Goal: Task Accomplishment & Management: Complete application form

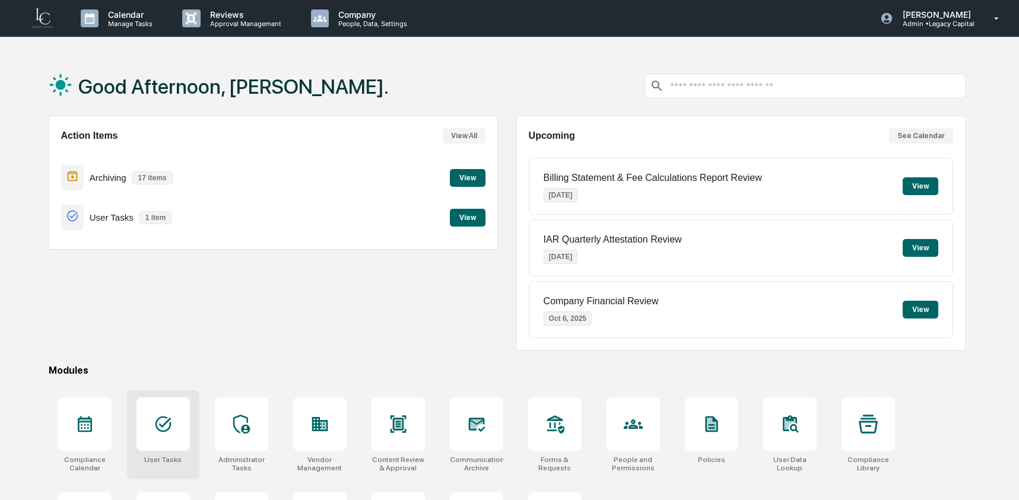
click at [170, 347] on div "Action Items View All Archiving 17 items View User Tasks 1 item View" at bounding box center [273, 233] width 449 height 235
click at [157, 456] on div "User Tasks" at bounding box center [162, 460] width 37 height 8
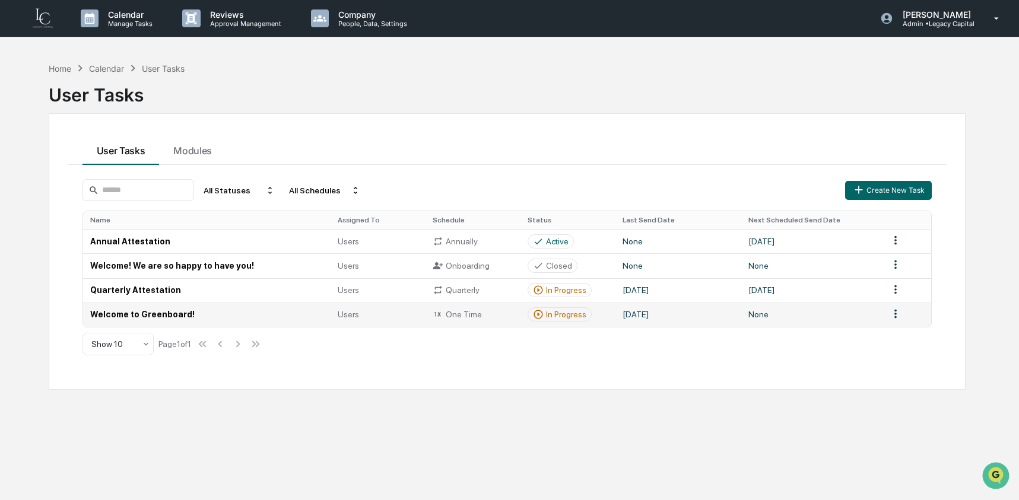
click at [184, 318] on td "Welcome to Greenboard!" at bounding box center [207, 315] width 248 height 24
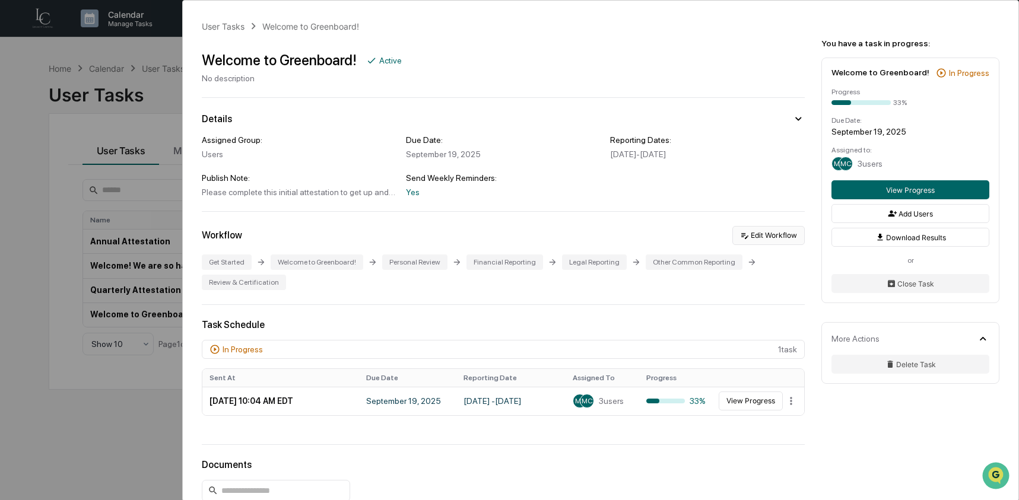
click at [759, 230] on button "Edit Workflow" at bounding box center [768, 235] width 72 height 19
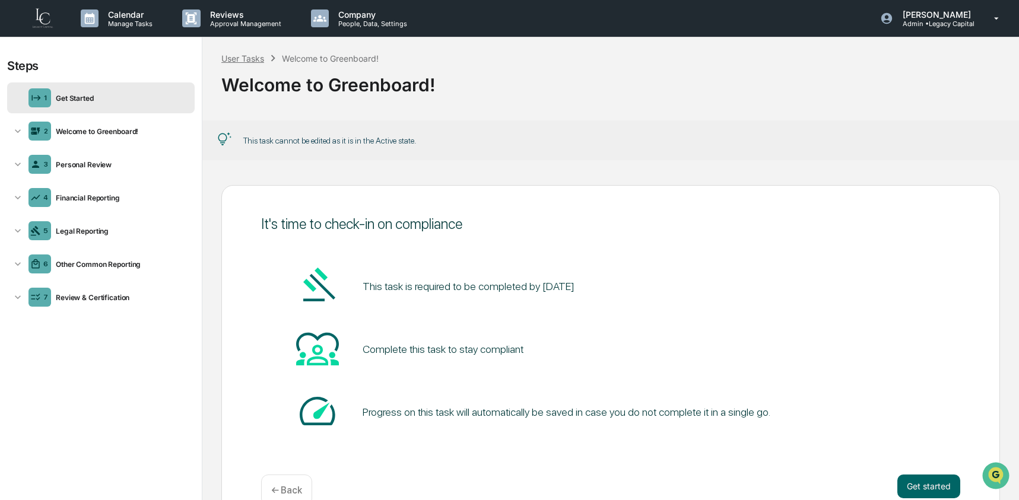
click at [254, 61] on div "User Tasks" at bounding box center [242, 58] width 43 height 10
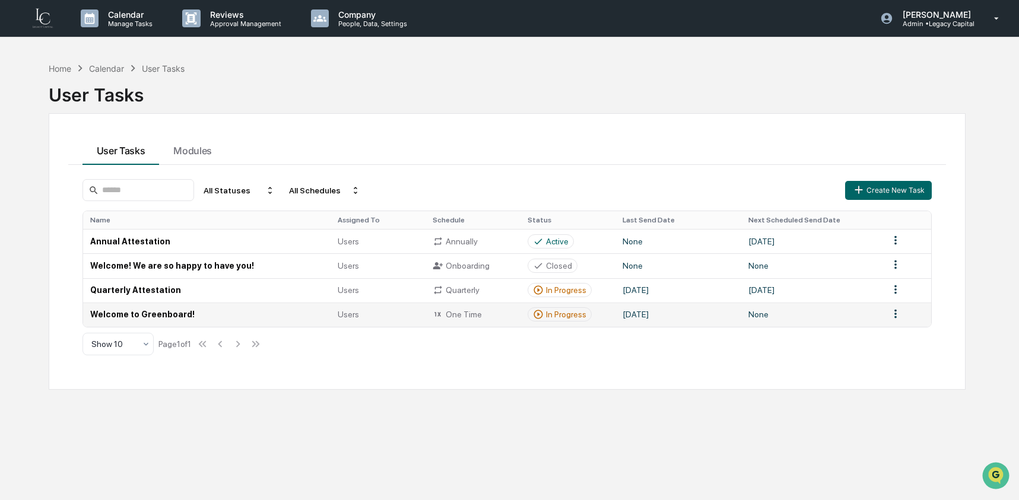
click at [196, 322] on td "Welcome to Greenboard!" at bounding box center [207, 315] width 248 height 24
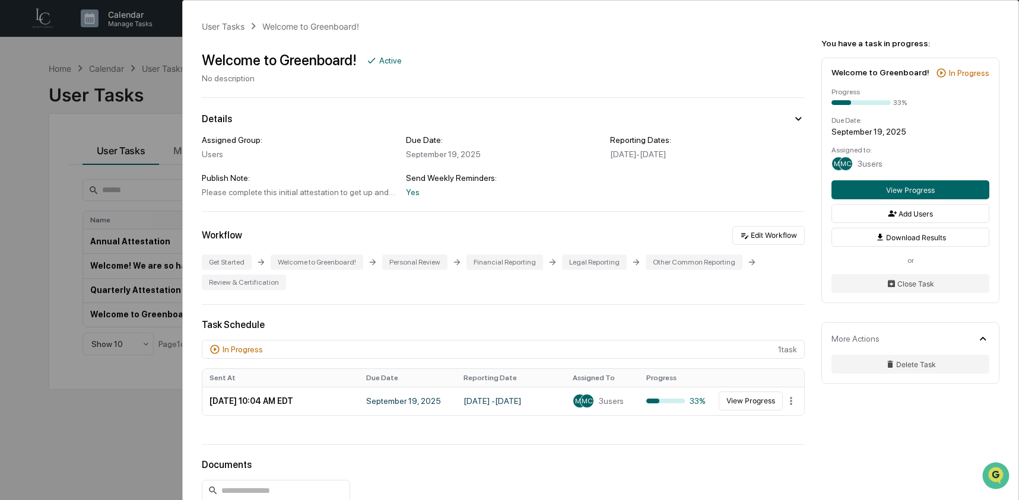
click at [312, 140] on div "Assigned Group:" at bounding box center [299, 139] width 195 height 9
click at [706, 177] on div "Assigned Group: Users Due Date: [DATE] Reporting Dates: [DATE] - [DATE] Publish…" at bounding box center [503, 166] width 603 height 62
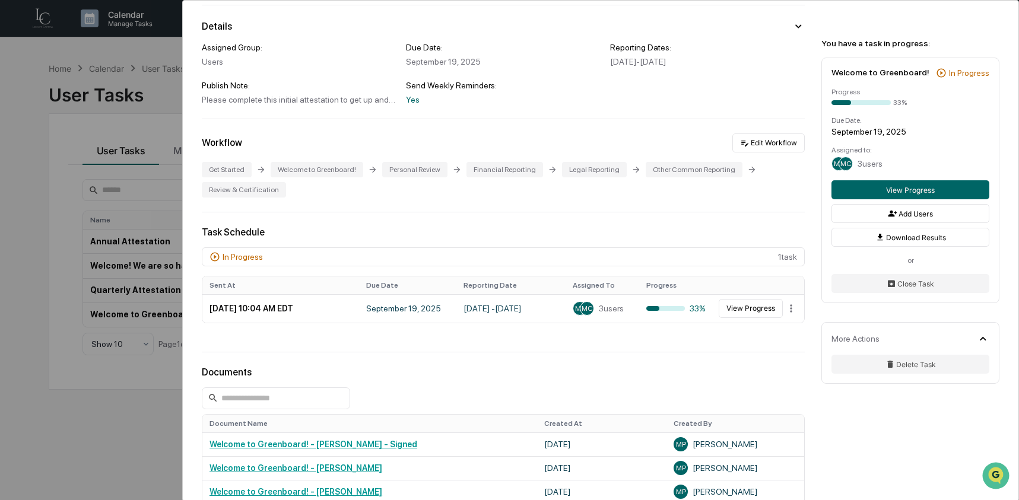
scroll to position [93, 0]
click at [304, 101] on div "Please complete this initial attestation to get up and running on Greenboard." at bounding box center [299, 98] width 195 height 9
click at [414, 98] on div "Yes" at bounding box center [503, 98] width 195 height 9
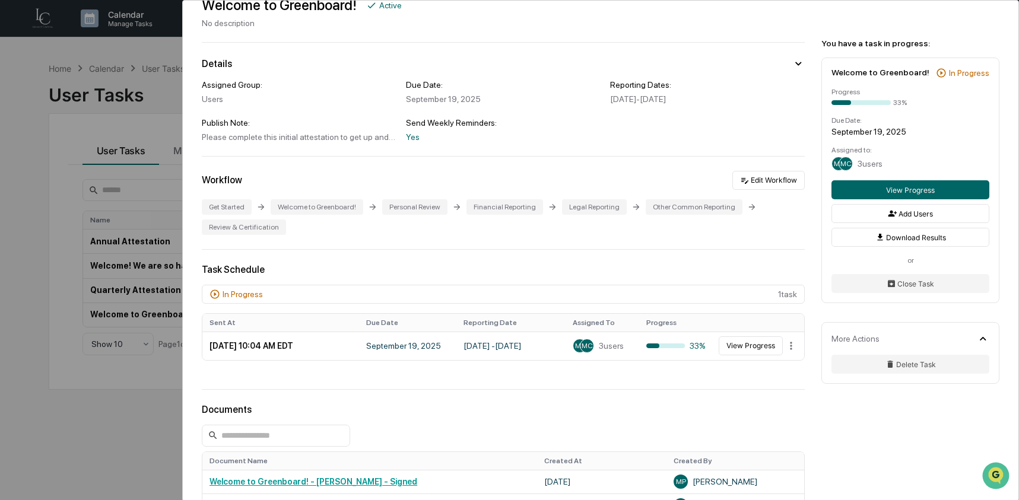
scroll to position [0, 0]
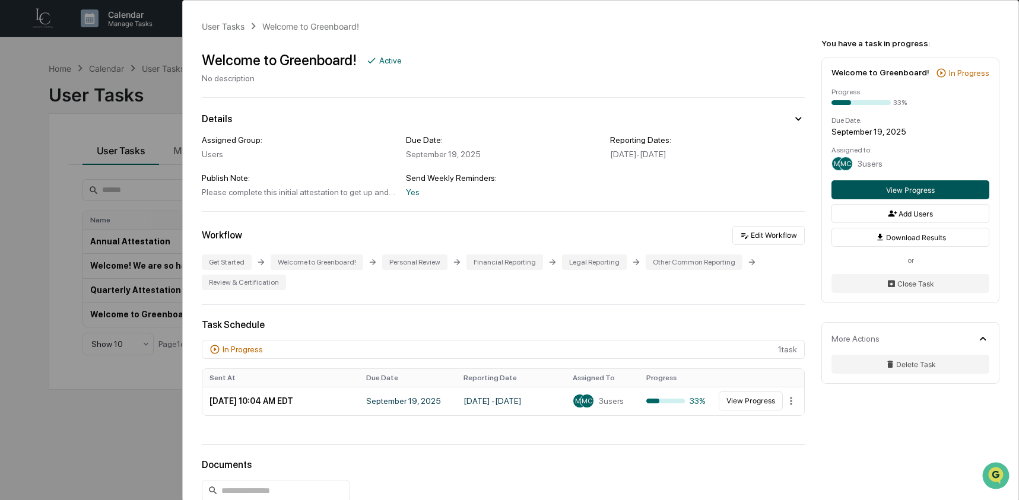
click at [942, 199] on button "View Progress" at bounding box center [911, 189] width 158 height 19
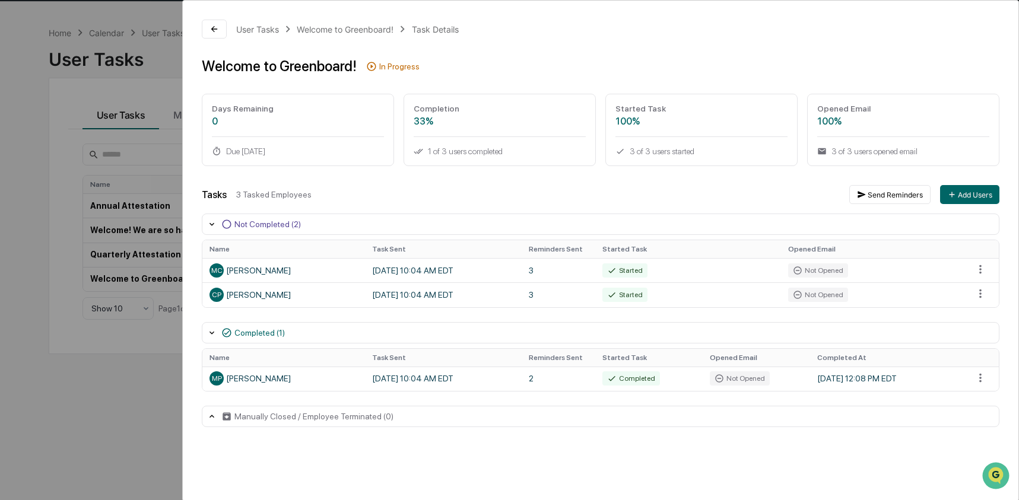
scroll to position [56, 0]
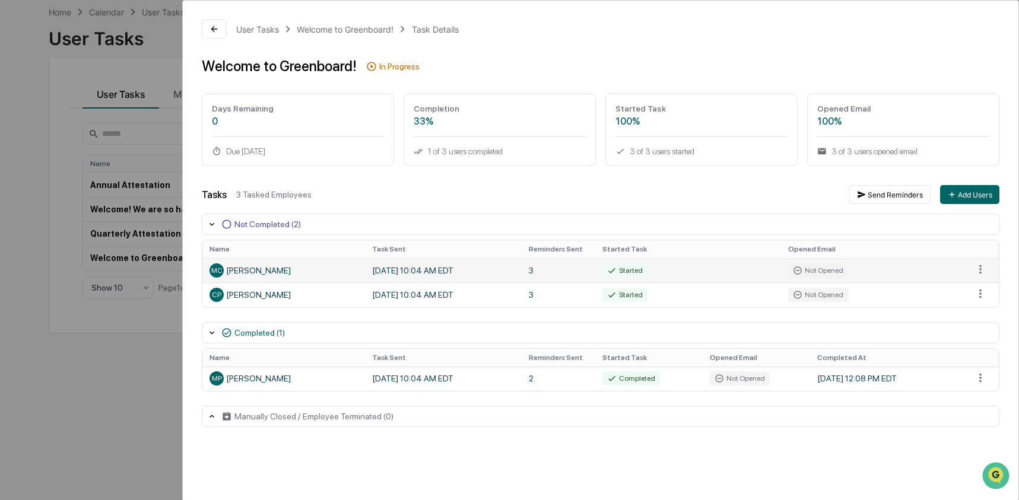
click at [462, 266] on td "[DATE] 10:04 AM EDT" at bounding box center [443, 270] width 157 height 24
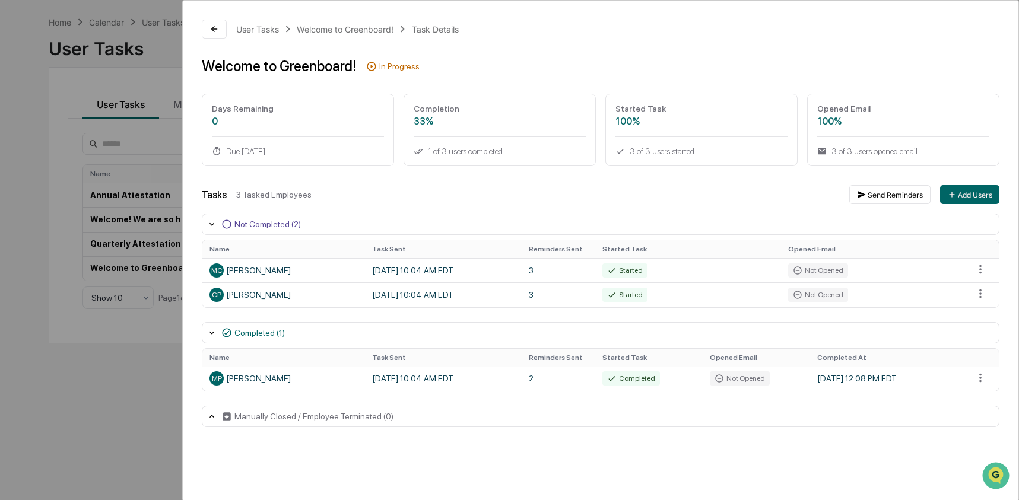
scroll to position [0, 0]
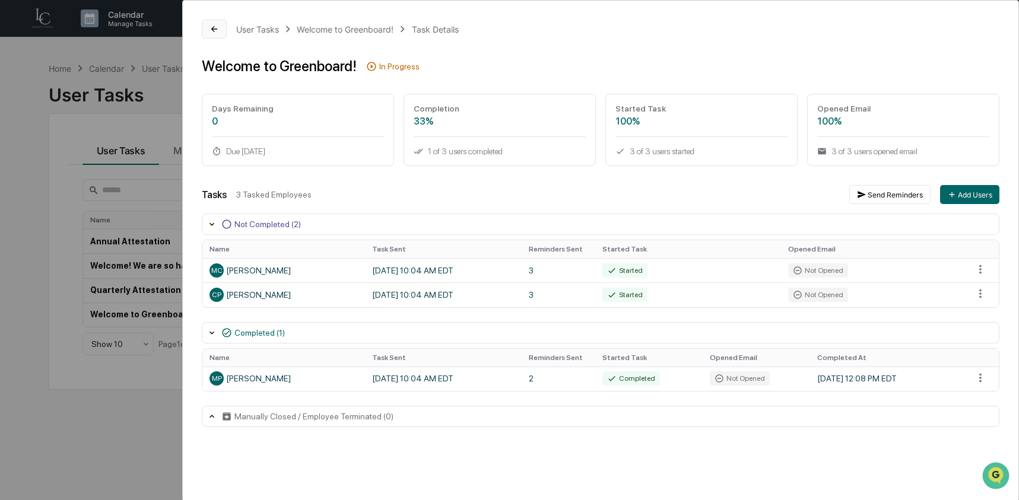
click at [223, 28] on button at bounding box center [214, 29] width 25 height 19
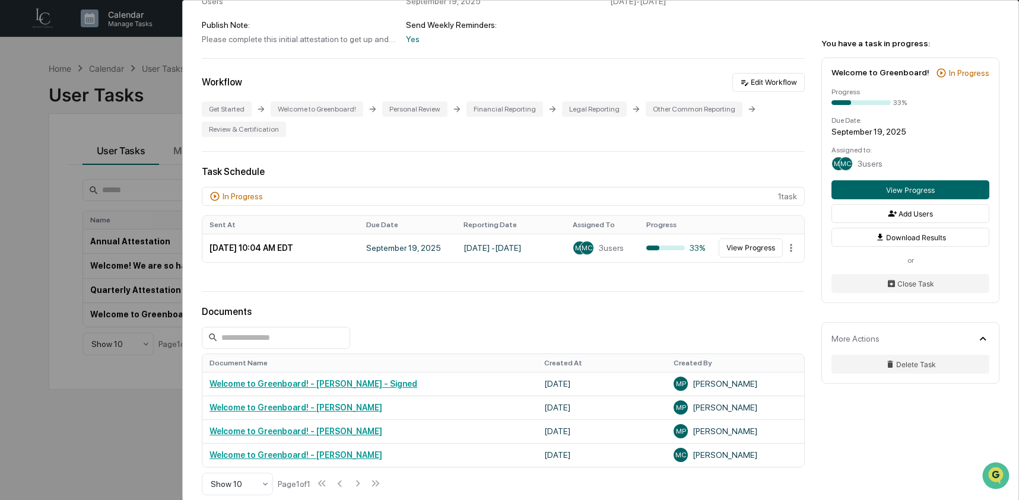
scroll to position [167, 0]
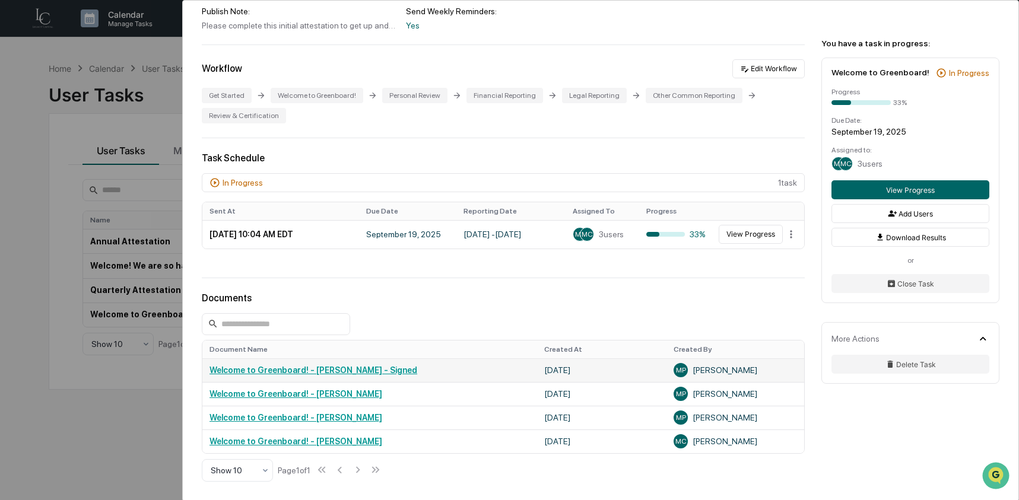
click at [372, 375] on link "Welcome to Greenboard! - [PERSON_NAME] - Signed" at bounding box center [314, 370] width 208 height 9
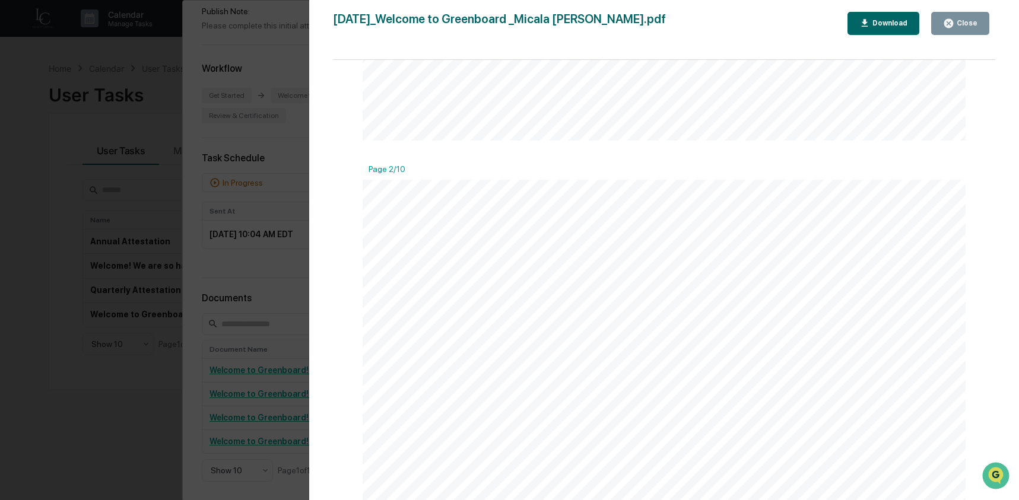
scroll to position [854, 0]
click at [288, 236] on div "Version History [DATE] 04:08 PM [PERSON_NAME] [DATE]_Welcome to Greenboard _Mic…" at bounding box center [509, 250] width 1019 height 500
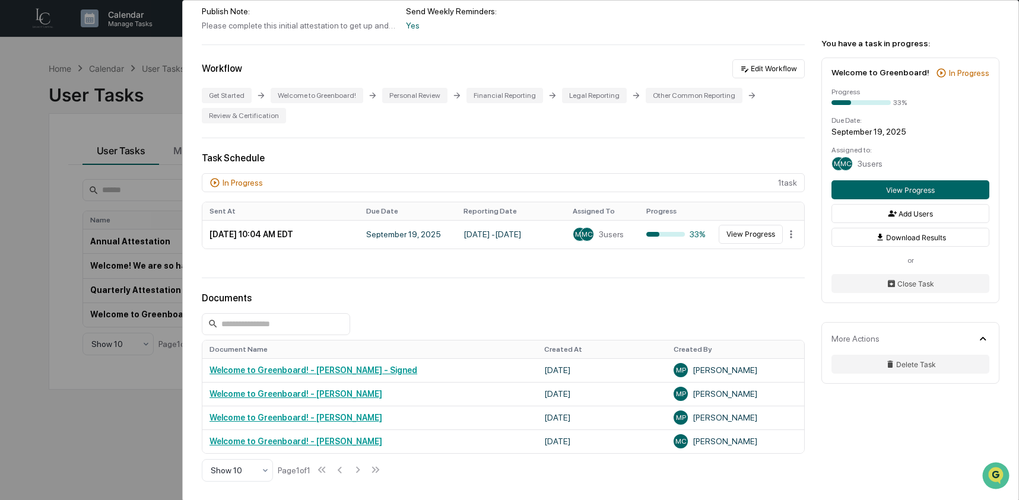
click at [121, 112] on div "User Tasks Welcome to Greenboard! Welcome to Greenboard! Active No description …" at bounding box center [509, 250] width 1019 height 500
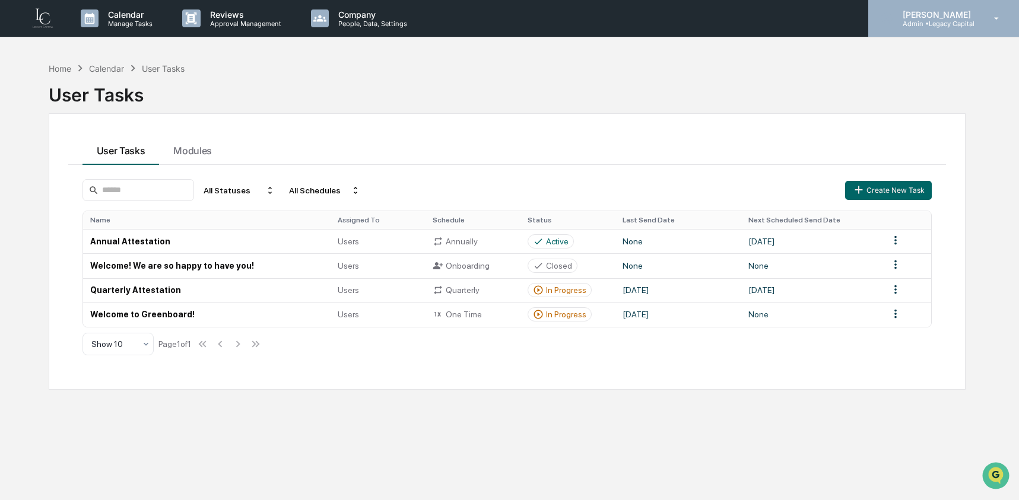
click at [942, 20] on p "Admin • Legacy Capital" at bounding box center [935, 24] width 84 height 8
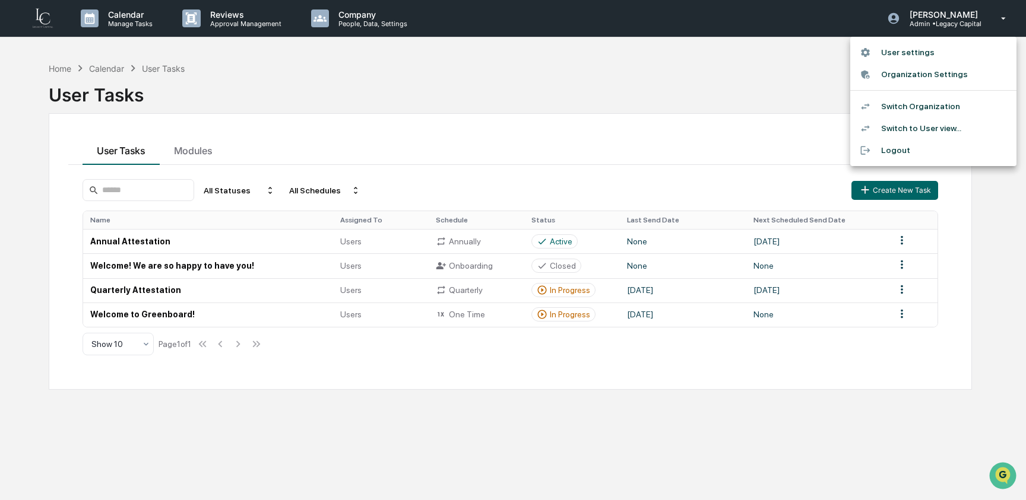
click at [916, 104] on li "Switch Organization" at bounding box center [933, 107] width 166 height 22
